Goal: Task Accomplishment & Management: Use online tool/utility

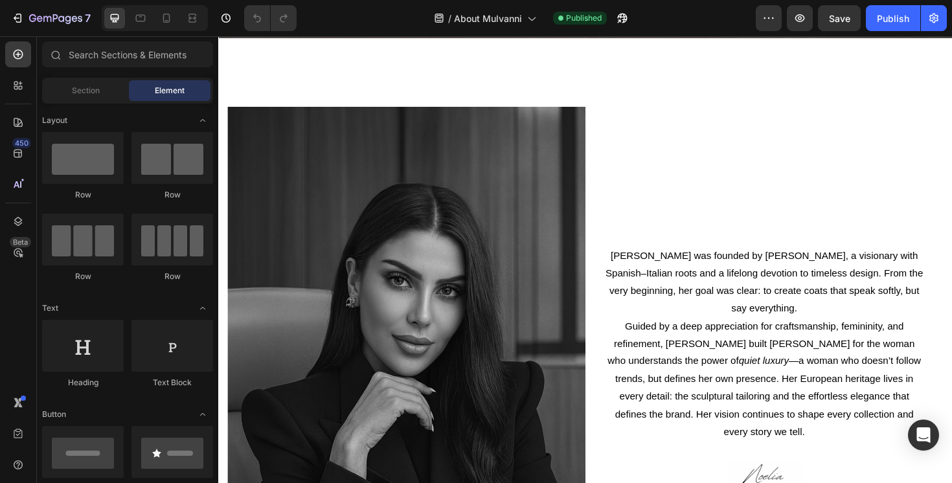
scroll to position [444, 0]
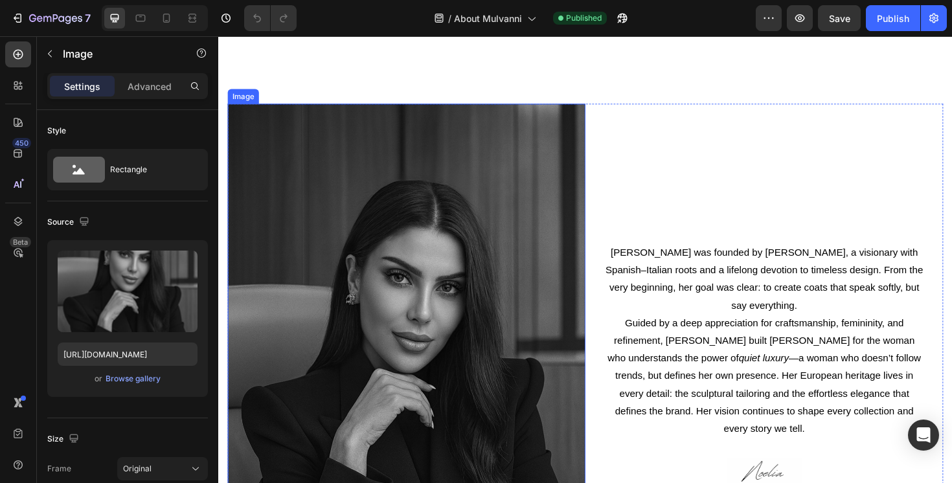
click at [601, 192] on img at bounding box center [417, 391] width 379 height 568
click at [317, 95] on icon at bounding box center [314, 95] width 8 height 9
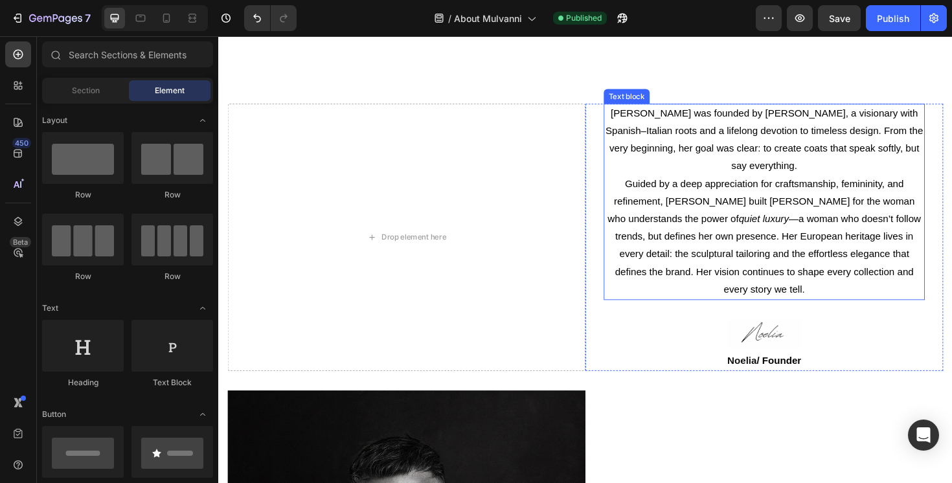
click at [704, 227] on span "Guided by a deep appreciation for craftsmanship, femininity, and refinement, [P…" at bounding box center [796, 247] width 332 height 123
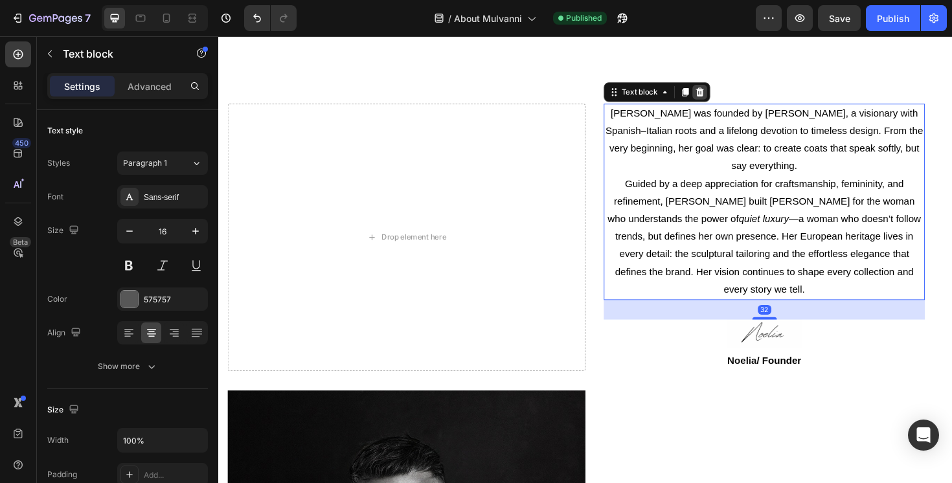
click at [725, 91] on icon at bounding box center [728, 95] width 10 height 10
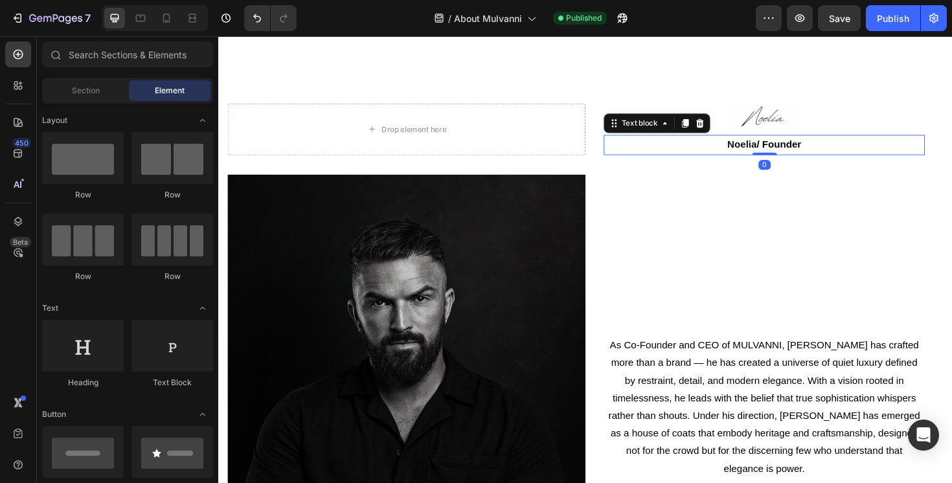
click at [783, 141] on div "[PERSON_NAME] / Founder" at bounding box center [796, 151] width 340 height 21
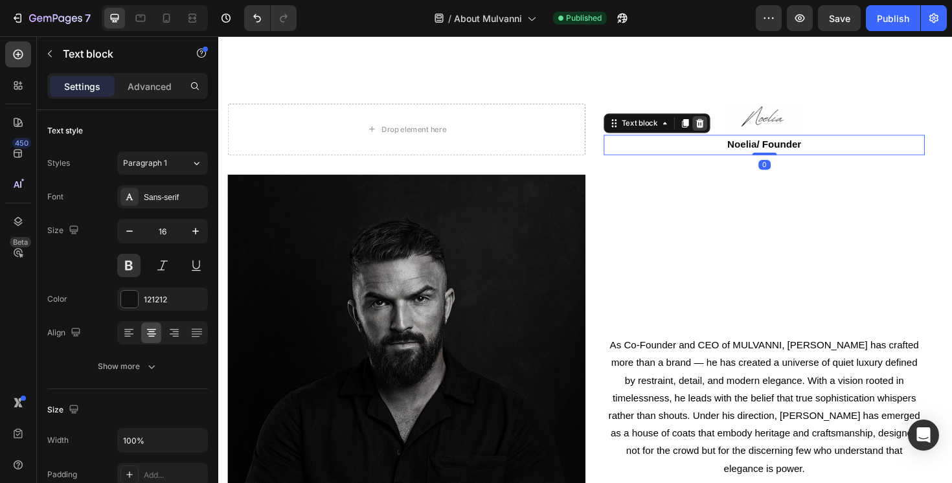
click at [729, 123] on icon at bounding box center [728, 128] width 10 height 10
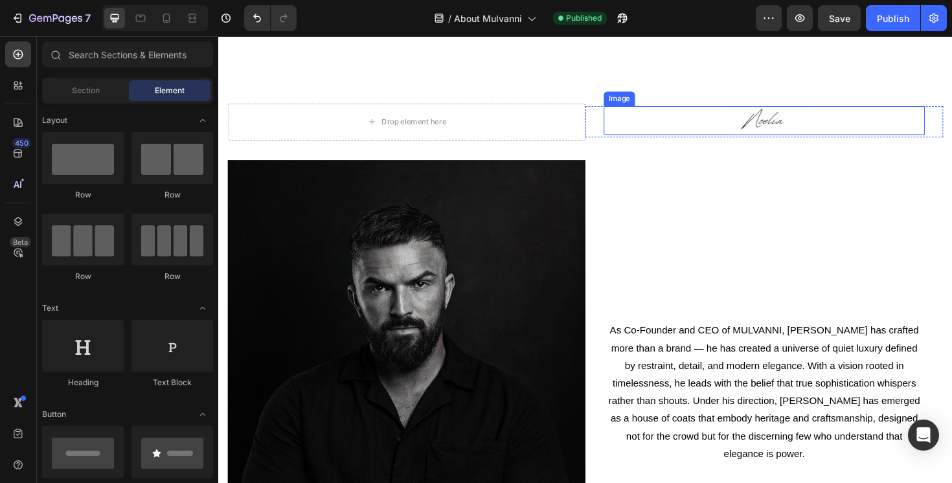
click at [780, 128] on img at bounding box center [797, 125] width 78 height 30
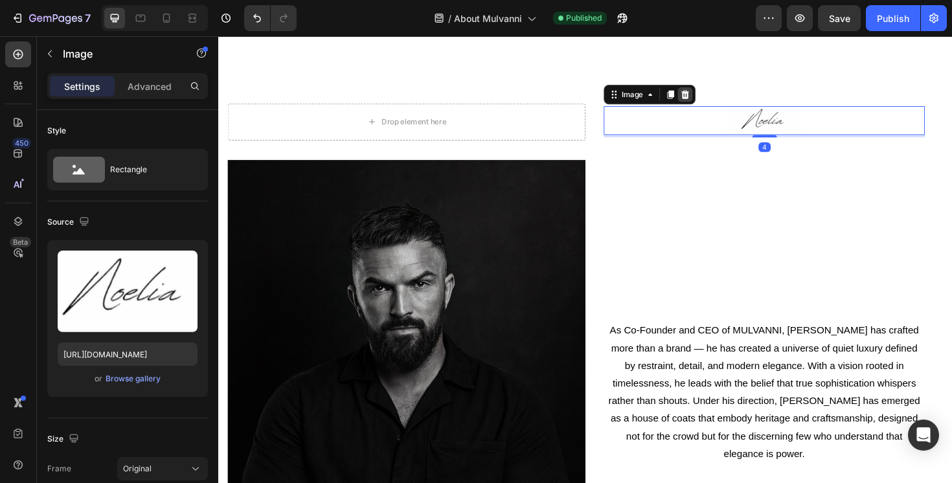
click at [713, 96] on icon at bounding box center [712, 97] width 8 height 9
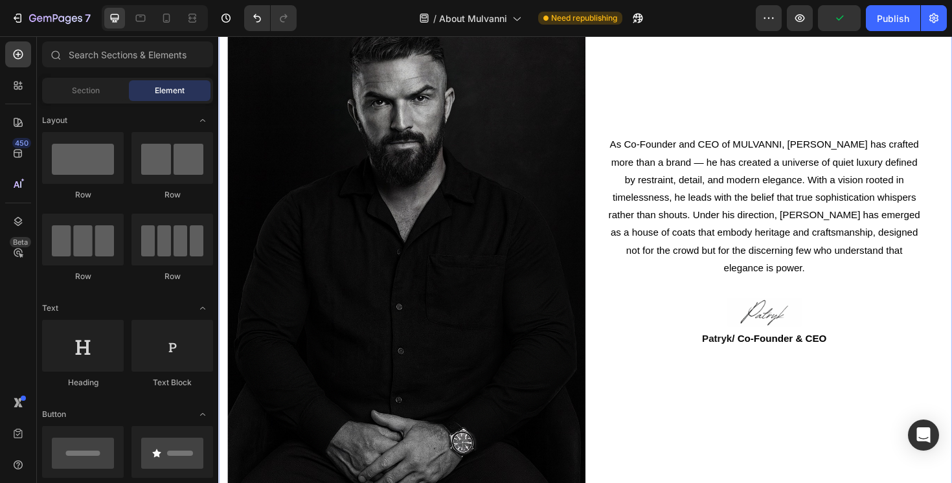
scroll to position [644, 0]
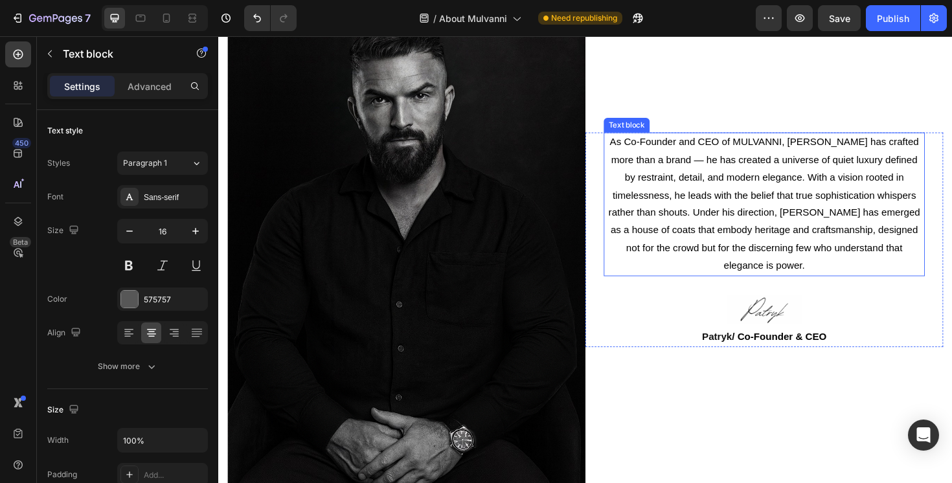
click at [677, 167] on p "As Co-Founder and CEO of MULVANNI, [PERSON_NAME] has crafted more than a brand …" at bounding box center [795, 213] width 337 height 149
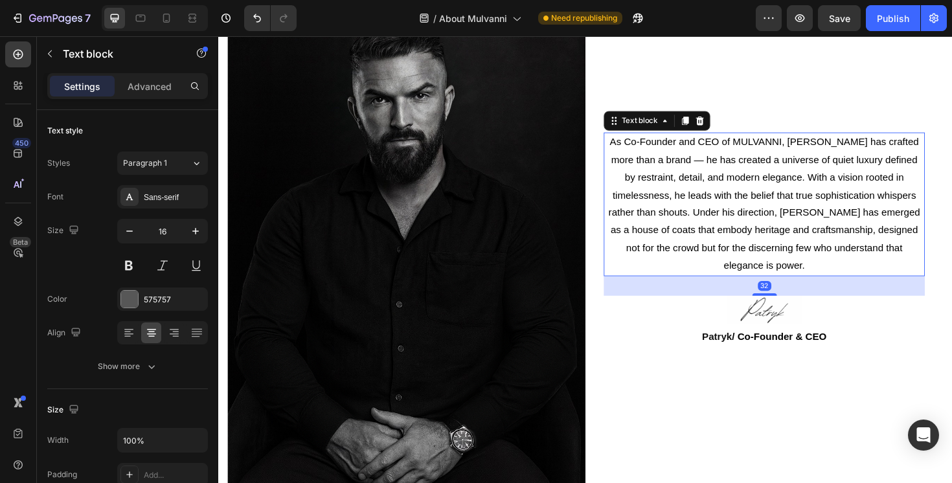
click at [706, 159] on span "As Co-Founder and CEO of MULVANNI, [PERSON_NAME] has crafted more than a brand …" at bounding box center [796, 213] width 330 height 142
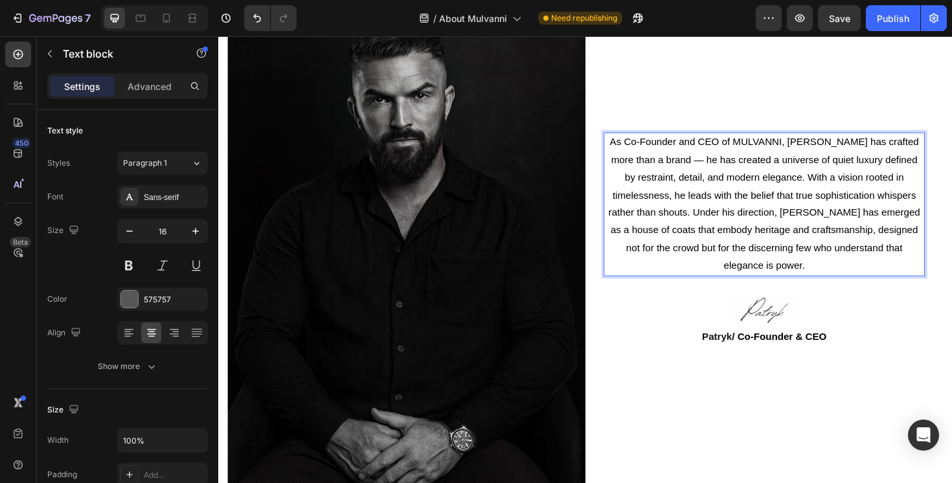
click at [728, 153] on span "As Co-Founder and CEO of MULVANNI, [PERSON_NAME] has crafted more than a brand …" at bounding box center [796, 213] width 330 height 142
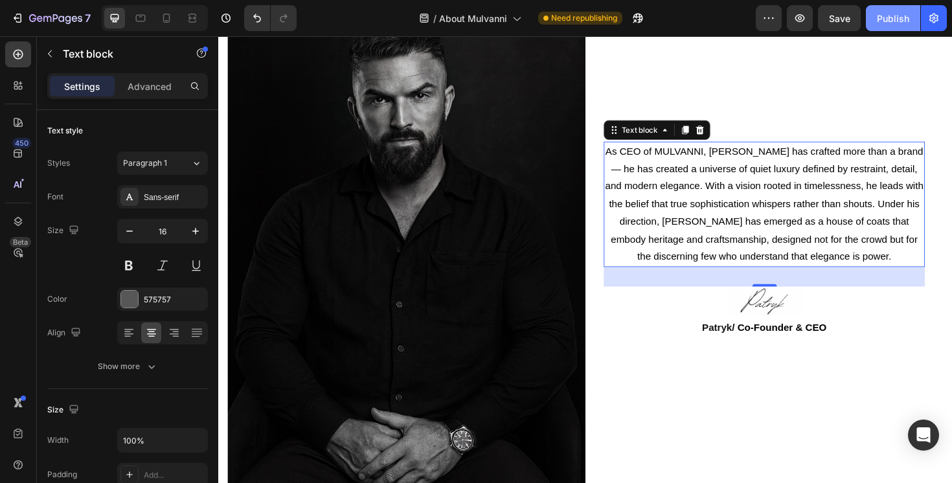
click at [889, 19] on div "Publish" at bounding box center [893, 19] width 32 height 14
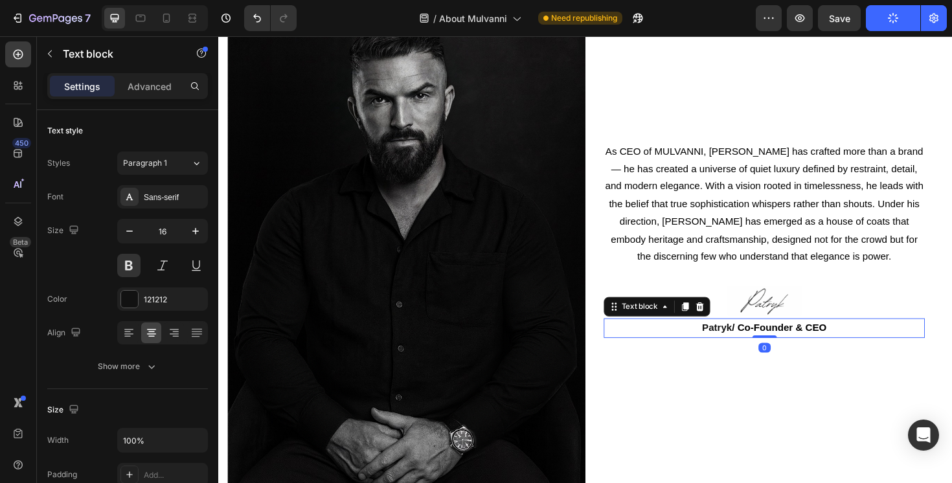
click at [832, 350] on strong "/ Co-Founder & CEO" at bounding box center [812, 344] width 100 height 11
click at [827, 343] on strong "/ Co-Founder & CEO" at bounding box center [812, 344] width 100 height 11
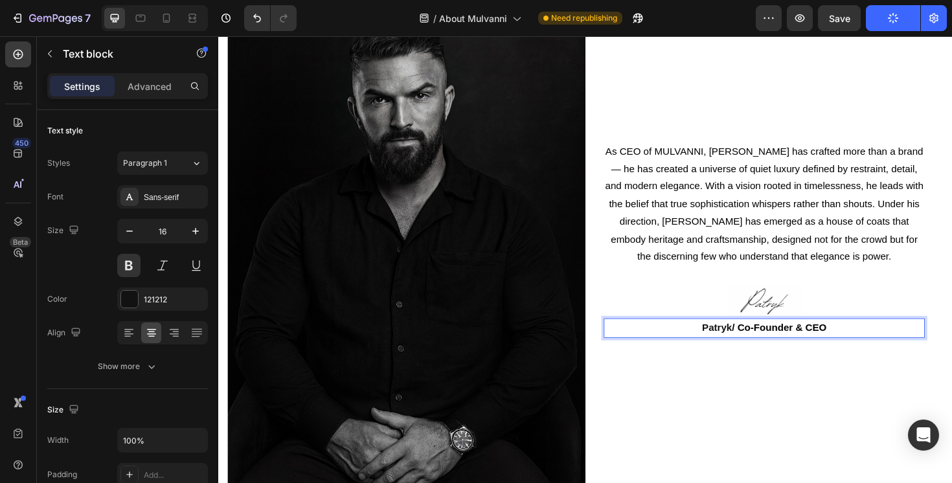
click at [838, 343] on strong "/ Co-Founder & CEO" at bounding box center [812, 344] width 100 height 11
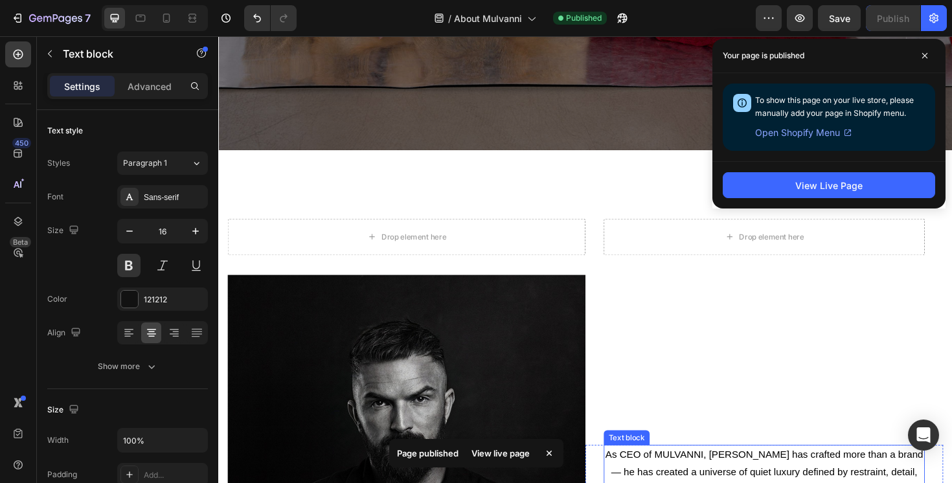
scroll to position [321, 0]
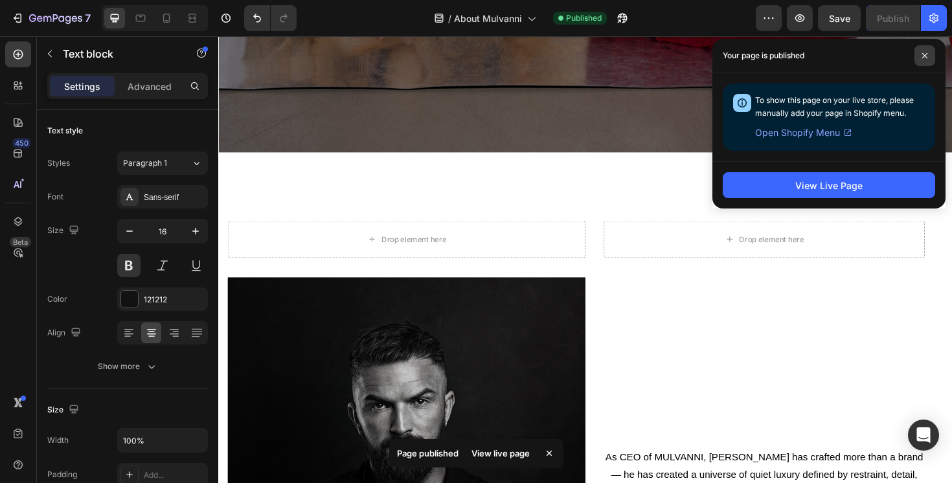
click at [924, 60] on span at bounding box center [924, 55] width 21 height 21
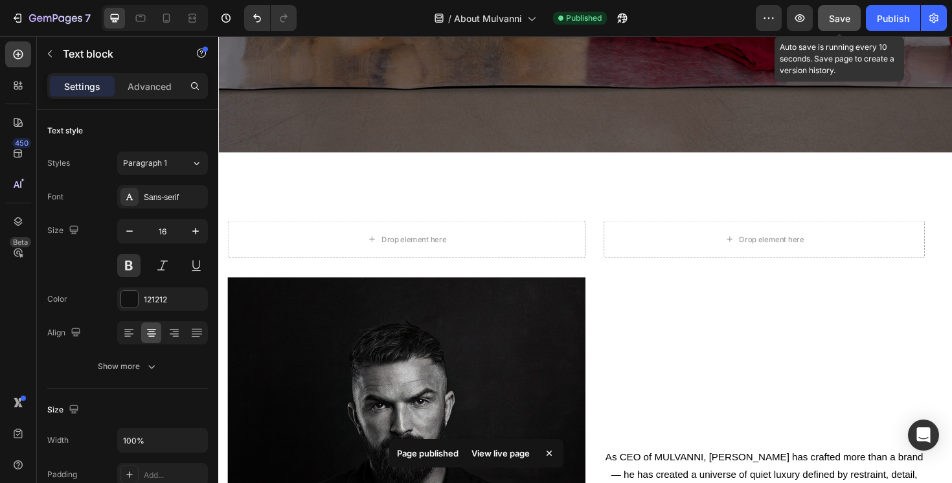
click at [839, 13] on span "Save" at bounding box center [839, 18] width 21 height 11
